Goal: Task Accomplishment & Management: Use online tool/utility

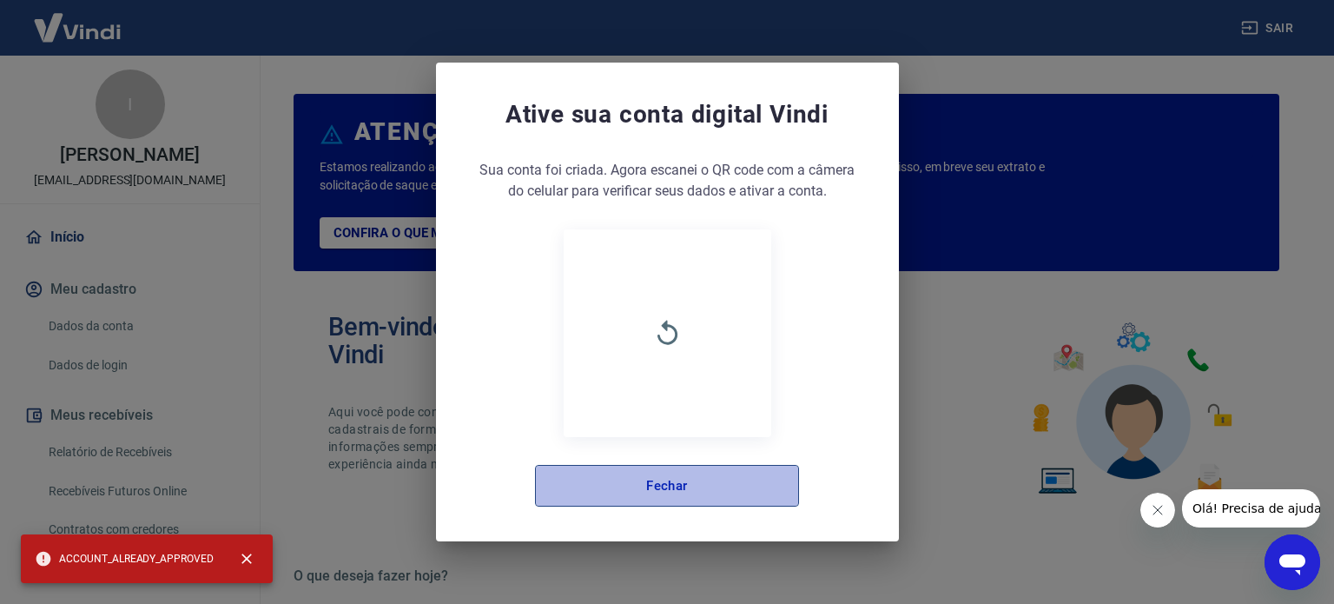
click at [715, 504] on button "Fechar" at bounding box center [667, 486] width 264 height 42
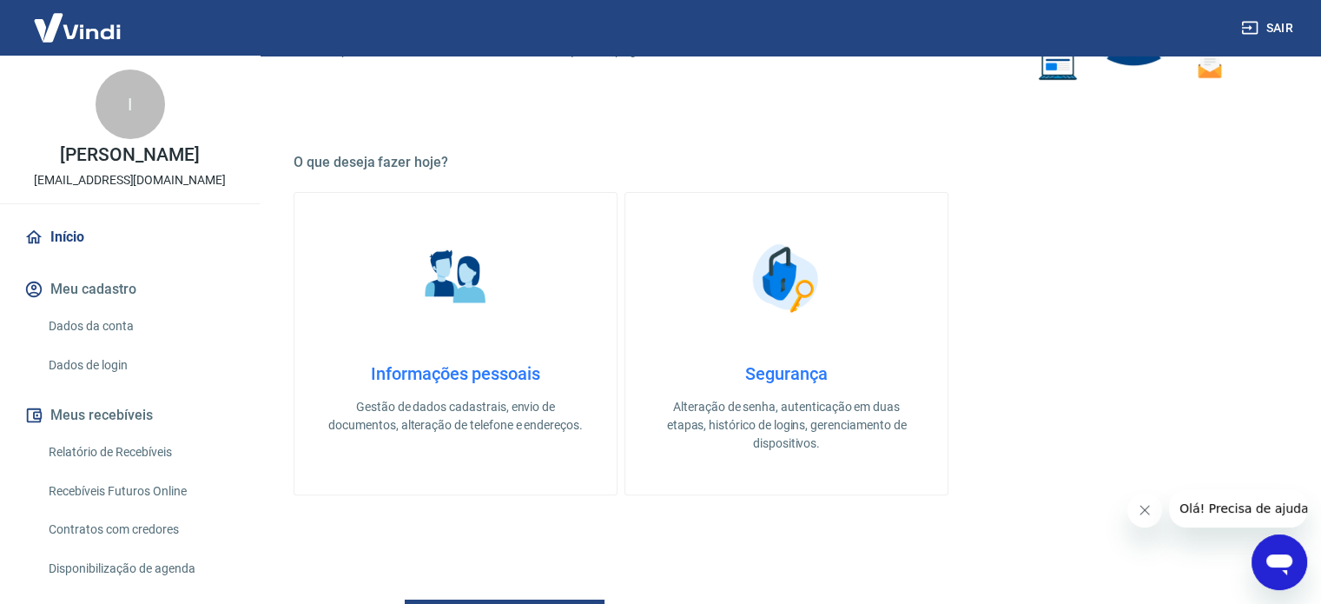
scroll to position [434, 0]
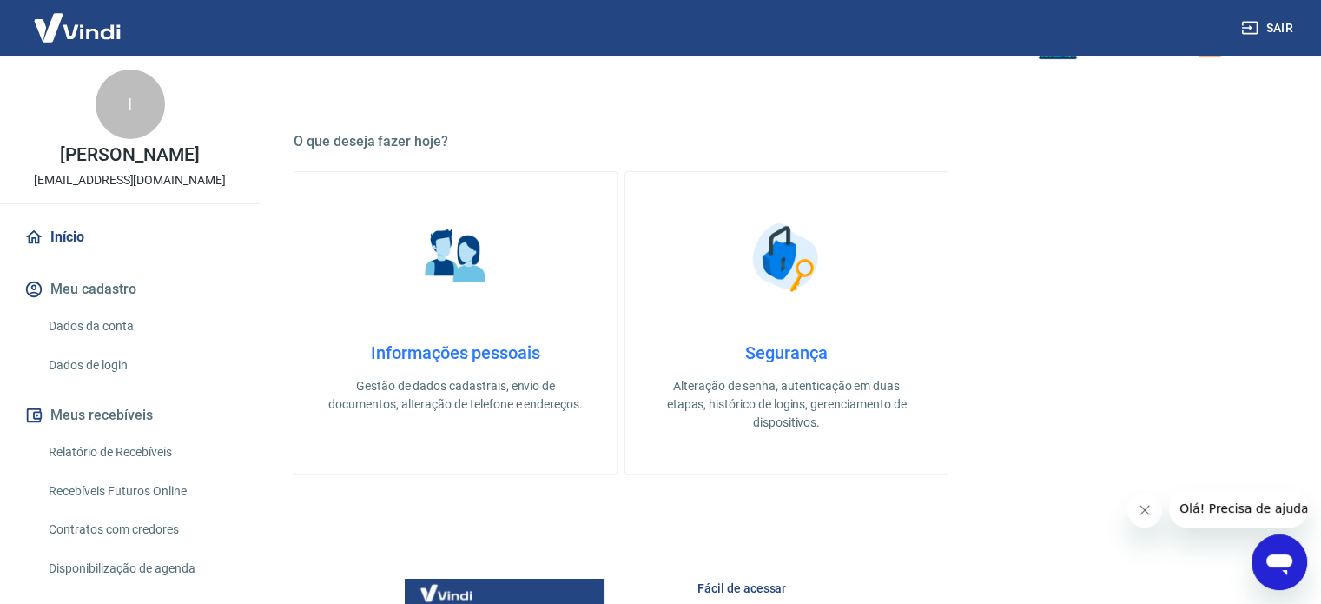
click at [189, 499] on link "Recebíveis Futuros Online" at bounding box center [140, 491] width 197 height 36
